Goal: Check status: Check status

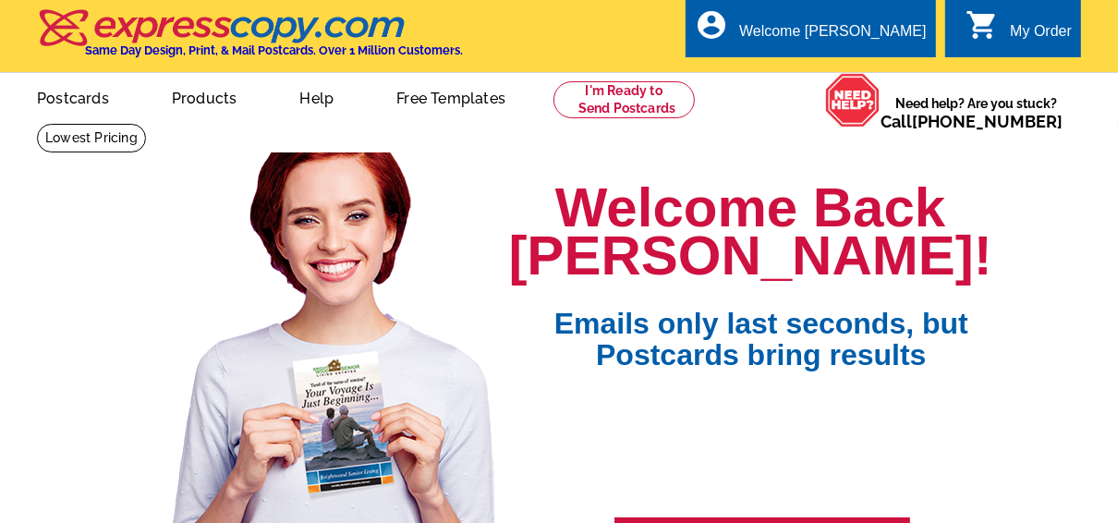
click at [1029, 30] on div "My Order" at bounding box center [1041, 36] width 62 height 26
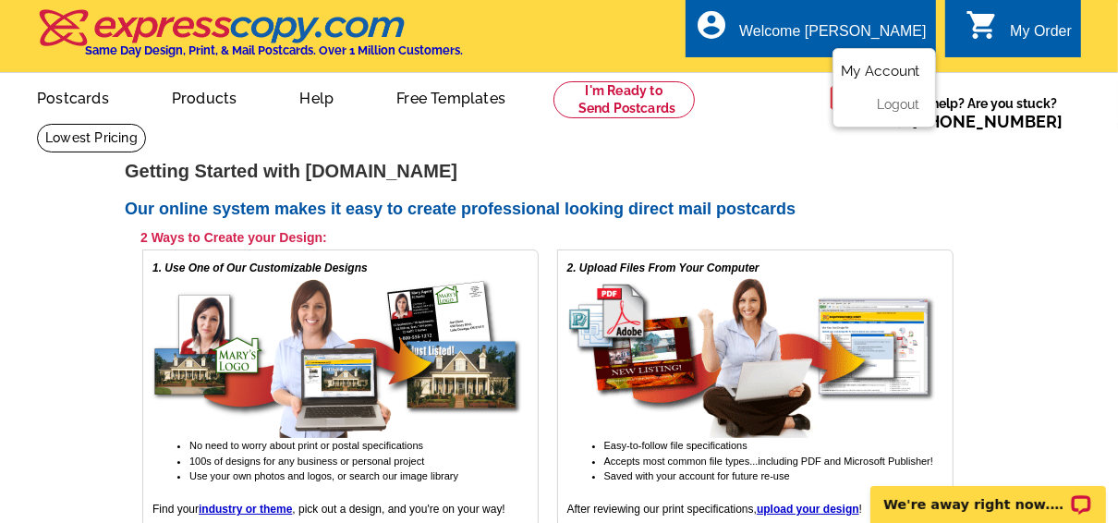
click at [889, 68] on link "My Account" at bounding box center [880, 71] width 79 height 17
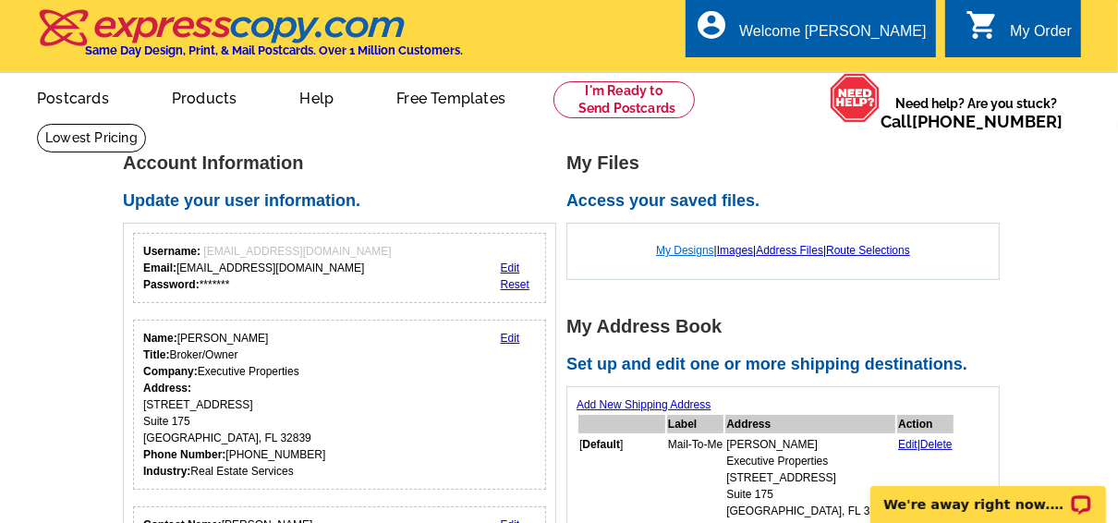
click at [690, 251] on link "My Designs" at bounding box center [685, 250] width 58 height 13
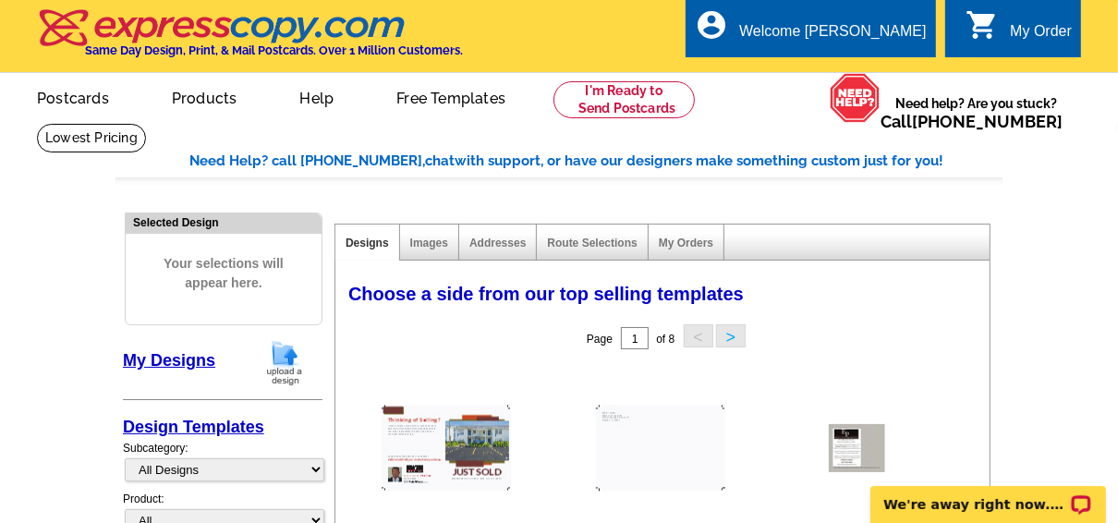
scroll to position [148, 0]
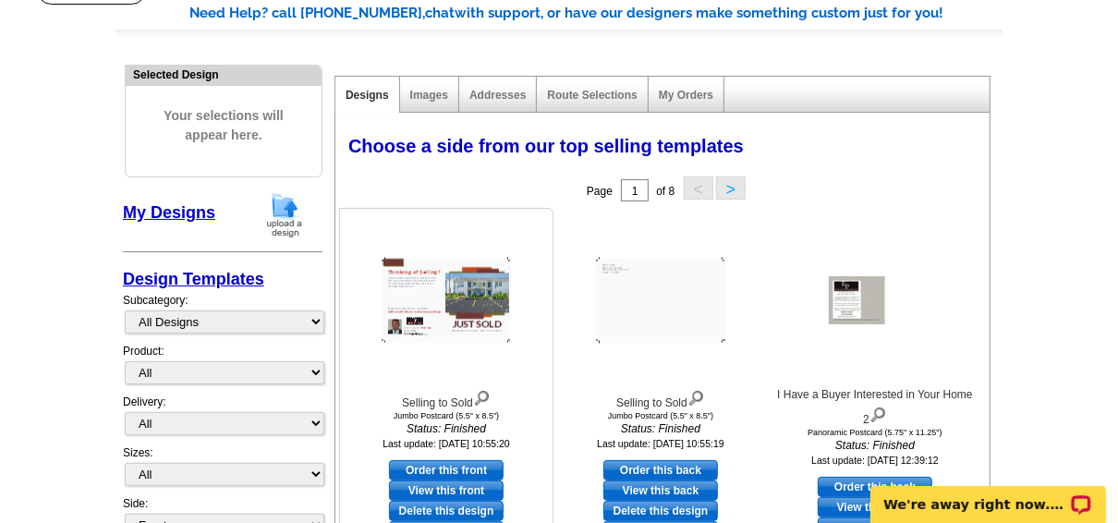
click at [468, 291] on img at bounding box center [446, 301] width 129 height 86
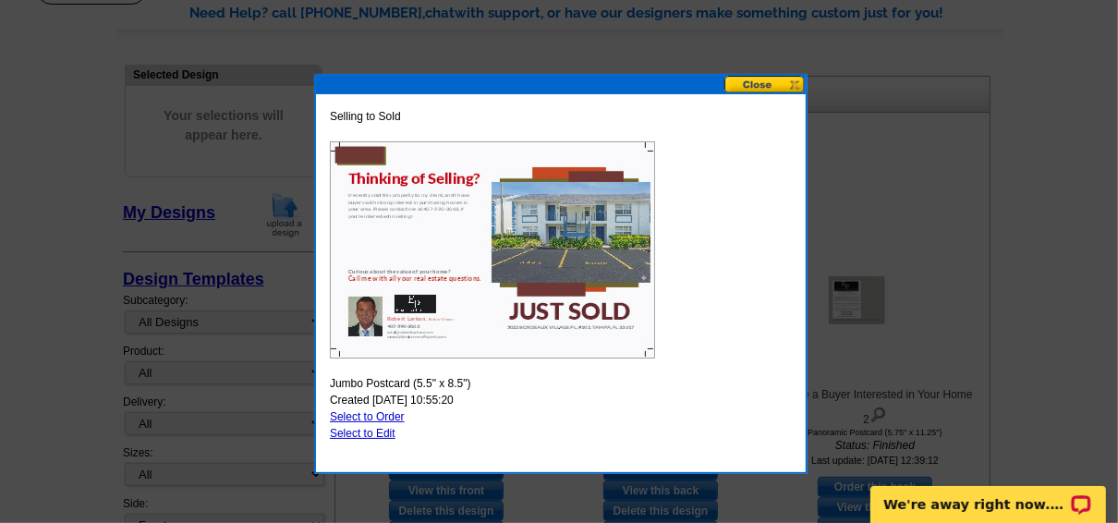
click at [778, 79] on button at bounding box center [764, 85] width 81 height 18
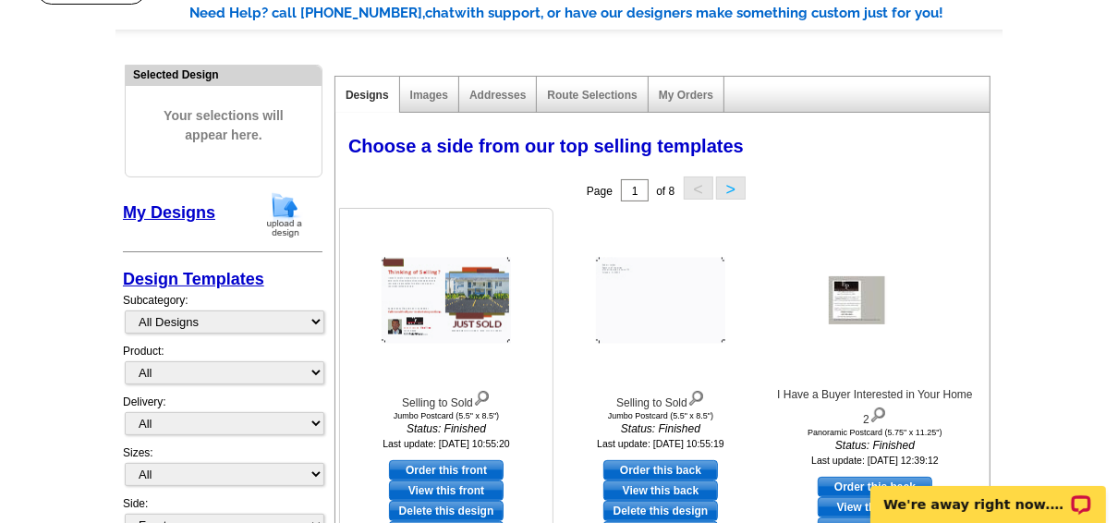
click at [454, 288] on img at bounding box center [446, 301] width 129 height 86
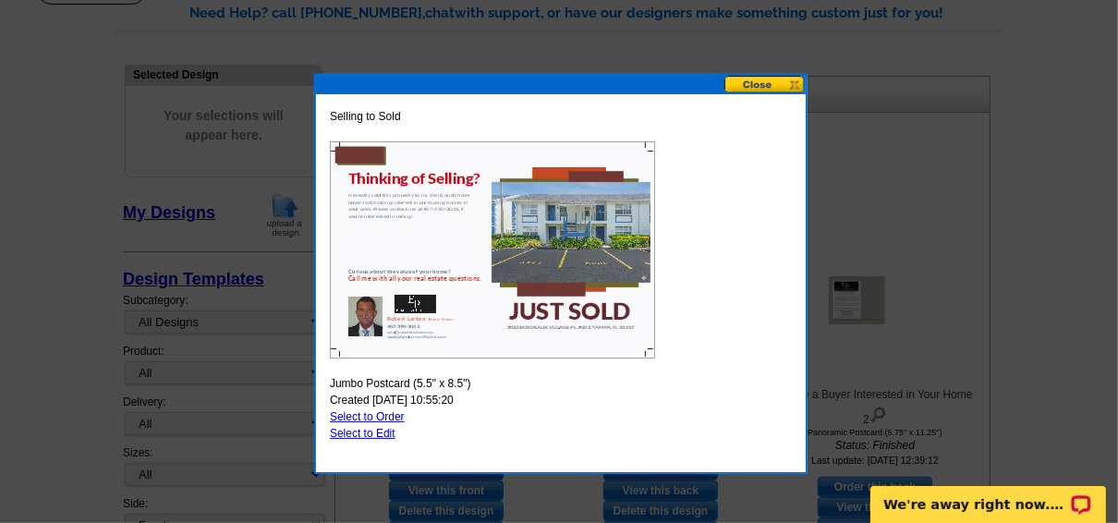
click at [763, 81] on button at bounding box center [764, 85] width 81 height 18
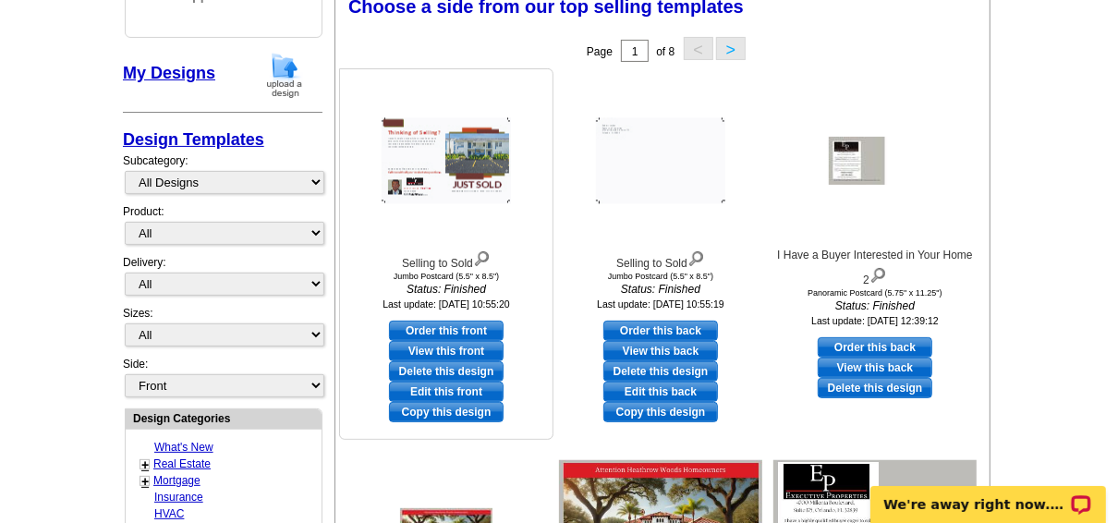
scroll to position [296, 0]
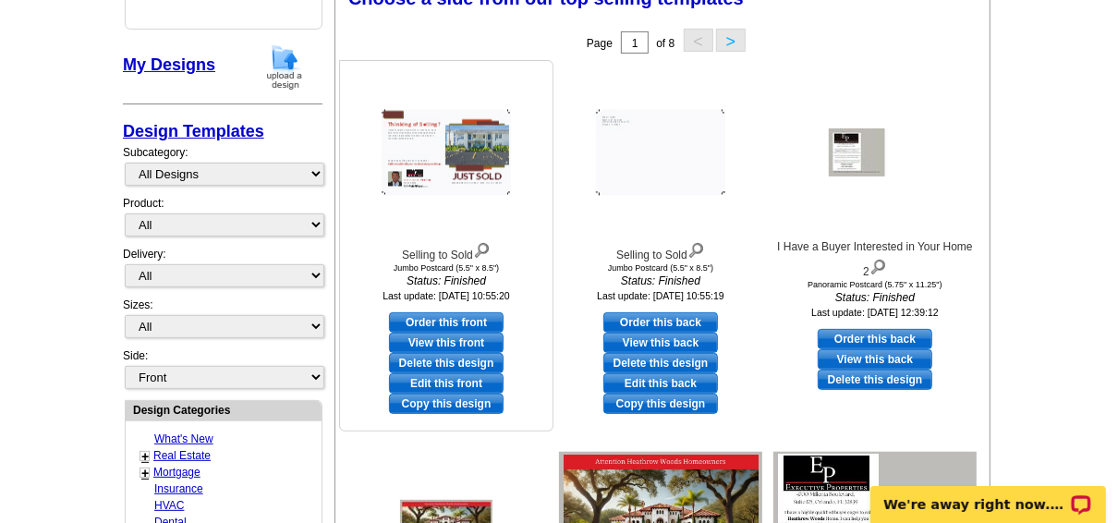
click at [453, 341] on link "View this front" at bounding box center [446, 343] width 115 height 20
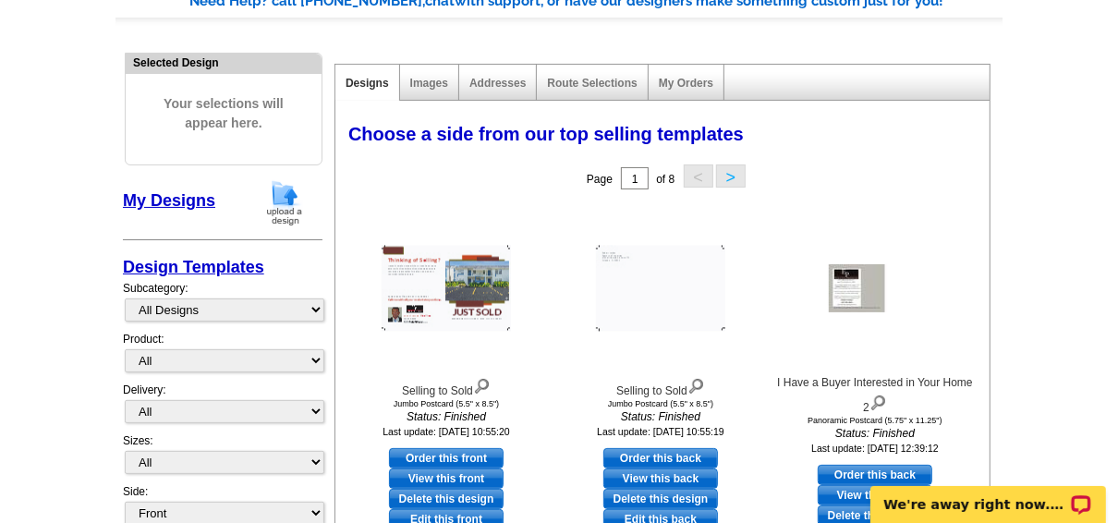
scroll to position [0, 0]
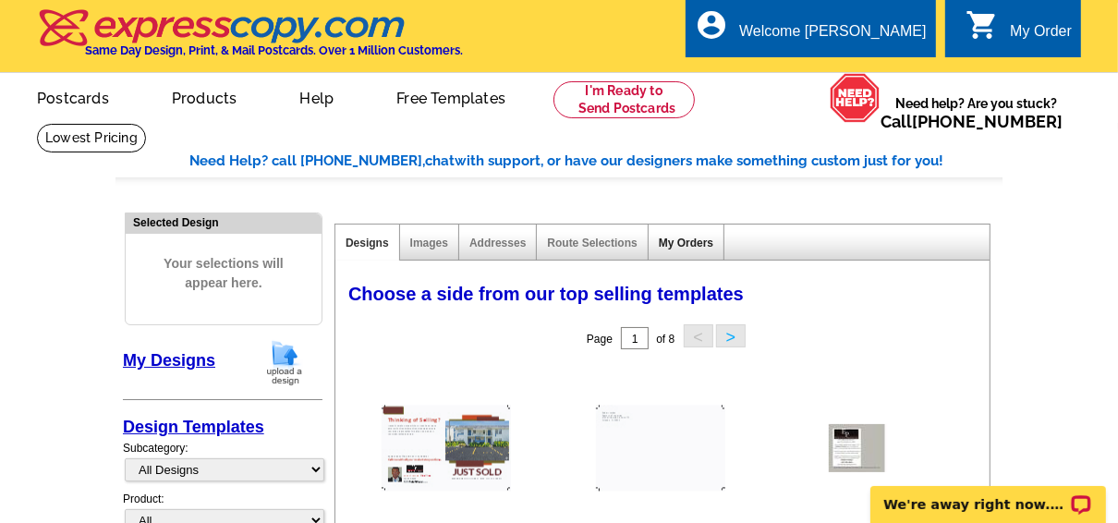
click at [686, 242] on link "My Orders" at bounding box center [686, 243] width 55 height 13
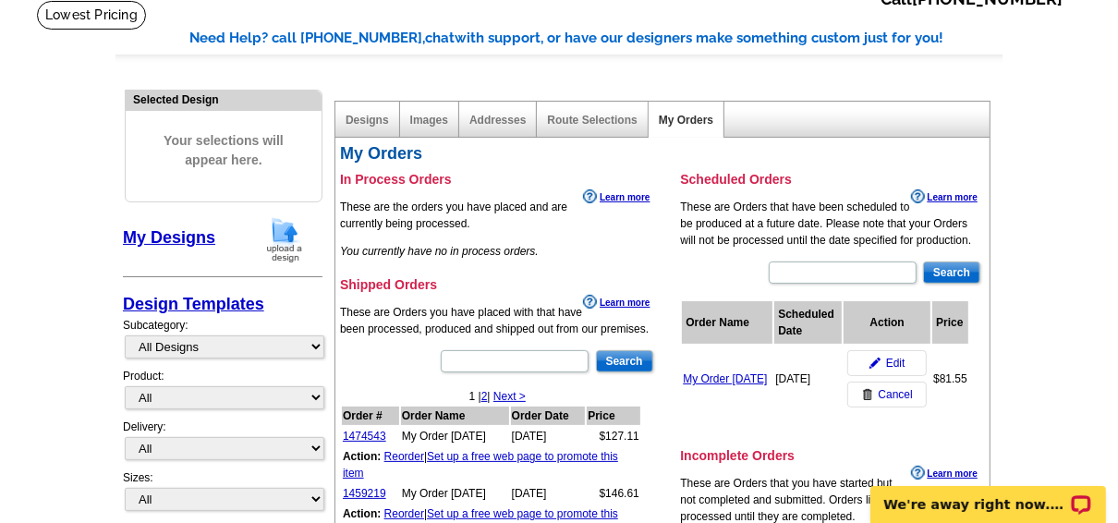
scroll to position [222, 0]
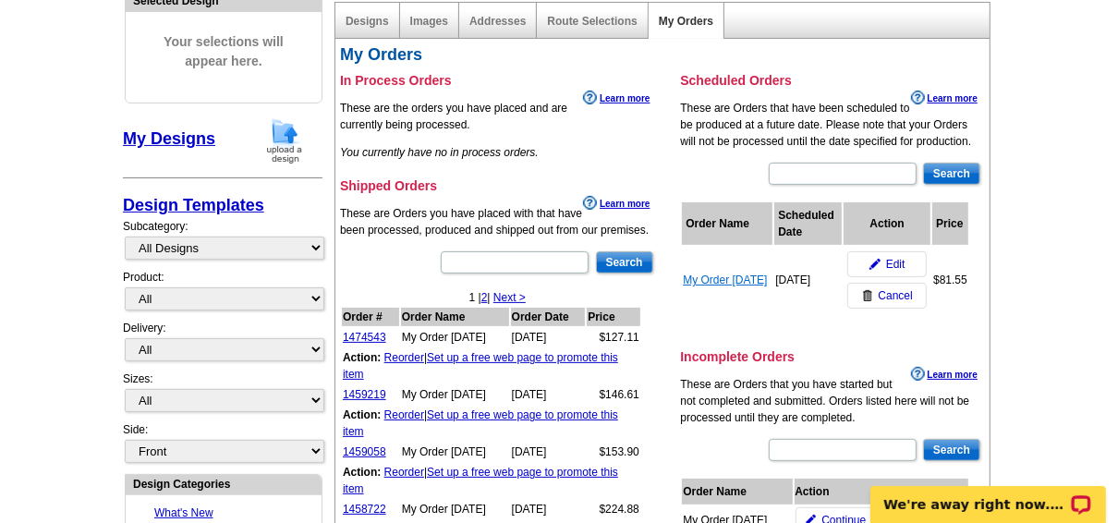
click at [731, 273] on link "My Order 2025-09-09" at bounding box center [725, 279] width 84 height 13
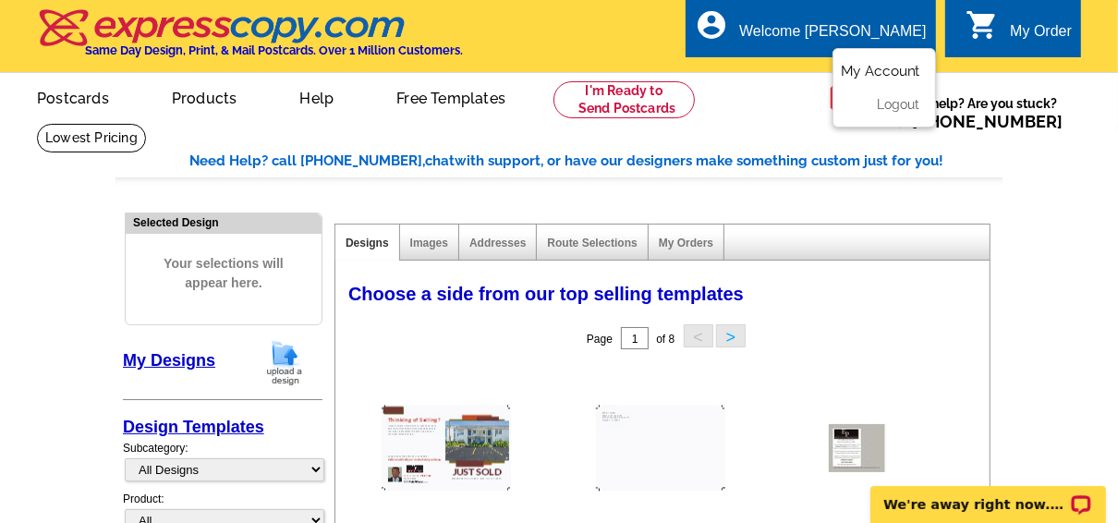
click at [895, 70] on link "My Account" at bounding box center [880, 71] width 79 height 17
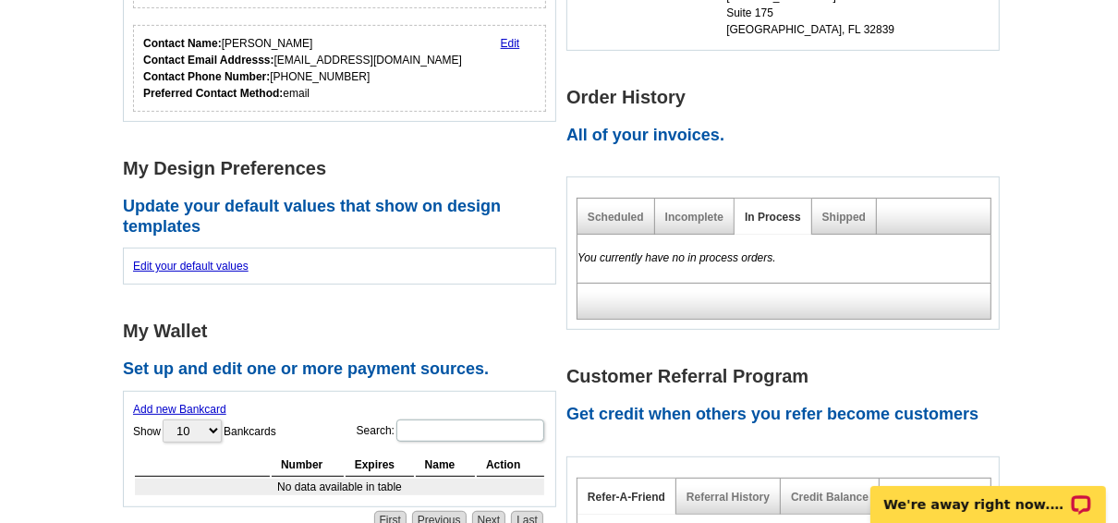
scroll to position [370, 0]
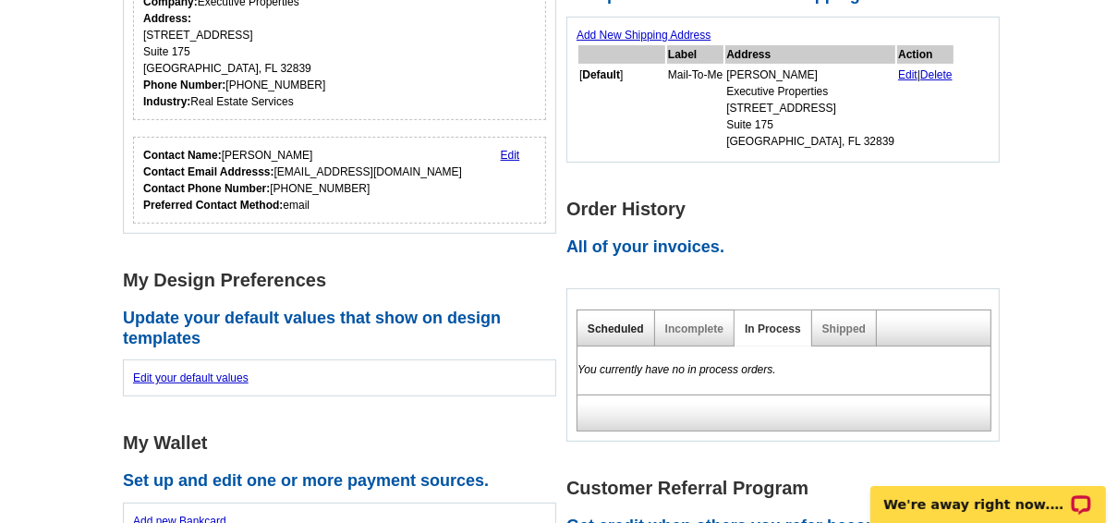
click at [622, 325] on link "Scheduled" at bounding box center [616, 328] width 56 height 13
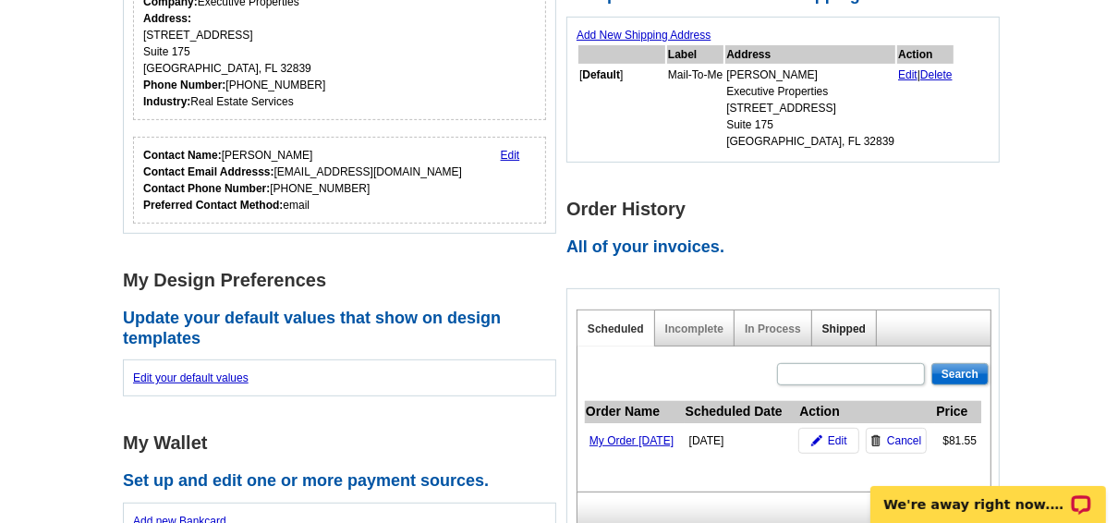
click at [848, 326] on link "Shipped" at bounding box center [843, 328] width 43 height 13
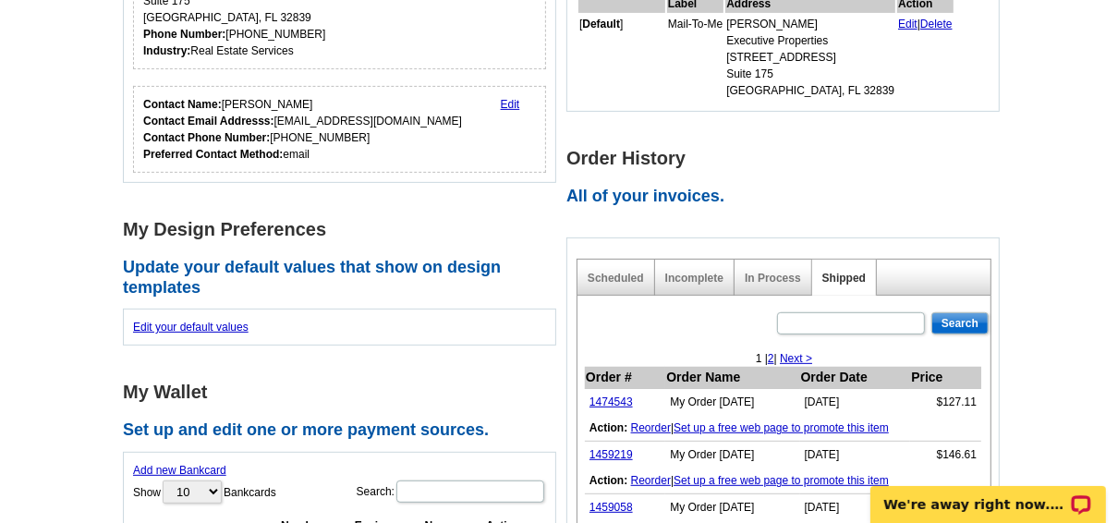
scroll to position [443, 0]
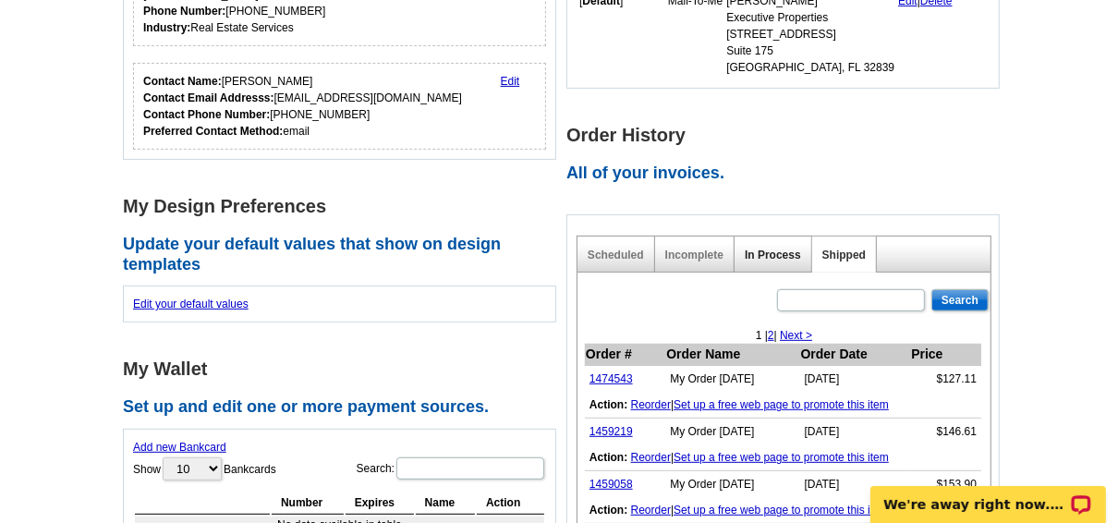
click at [773, 256] on link "In Process" at bounding box center [773, 255] width 56 height 13
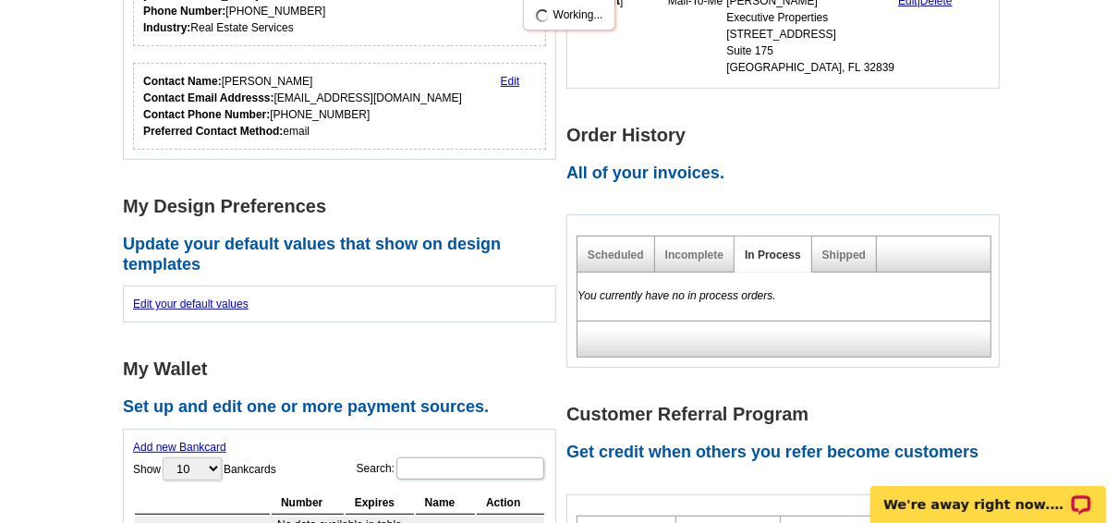
click at [613, 261] on div "Scheduled" at bounding box center [616, 255] width 78 height 36
click at [621, 259] on link "Scheduled" at bounding box center [616, 255] width 56 height 13
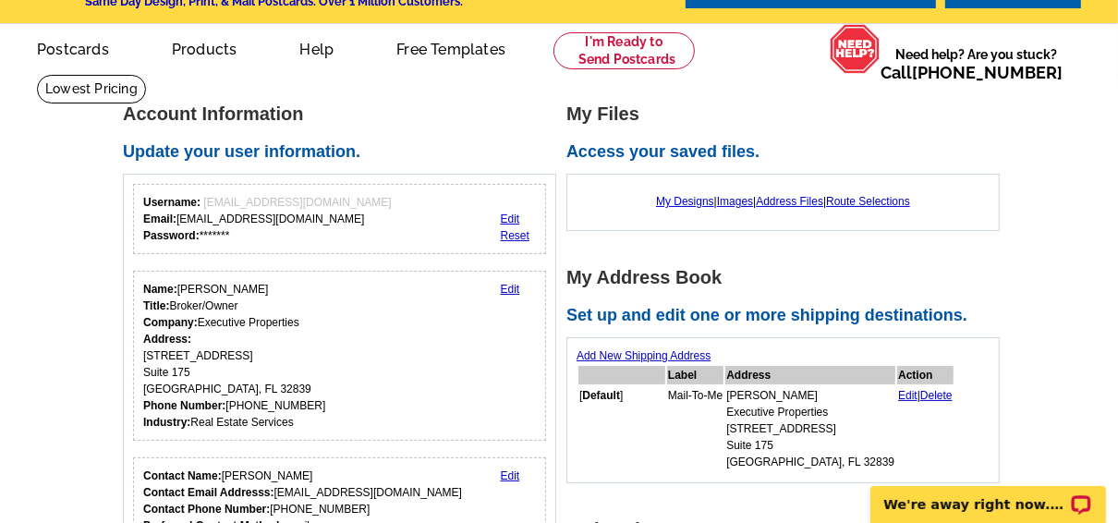
scroll to position [74, 0]
